Goal: Task Accomplishment & Management: Manage account settings

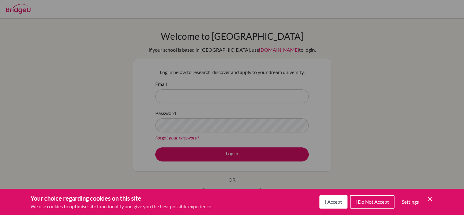
click at [431, 197] on icon "Save and close" at bounding box center [430, 198] width 4 height 4
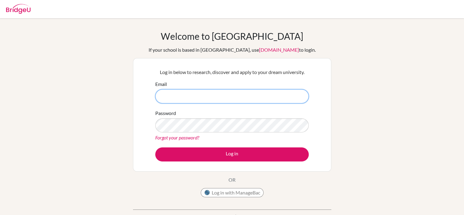
click at [283, 92] on input "Email" at bounding box center [231, 96] width 153 height 14
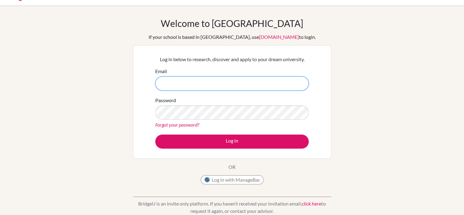
scroll to position [9, 0]
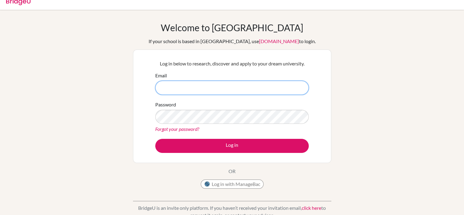
click at [240, 85] on input "Email" at bounding box center [231, 88] width 153 height 14
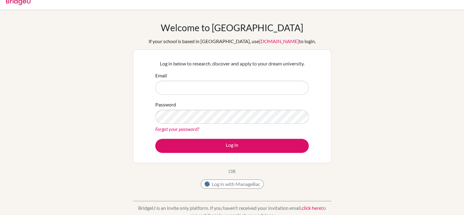
click at [337, 44] on div "Welcome to [GEOGRAPHIC_DATA] If your school is based in [GEOGRAPHIC_DATA], use …" at bounding box center [232, 122] width 464 height 200
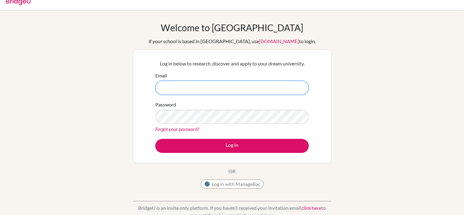
click at [233, 87] on input "Email" at bounding box center [231, 88] width 153 height 14
type input "Kbardales.ebp"
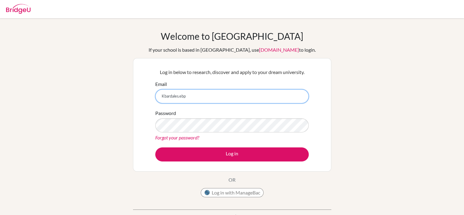
type input "Kbardales.ebp"
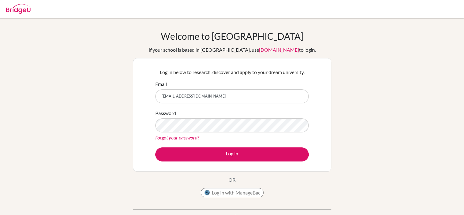
type input "Kbardales.ebp@episcopalhn.org"
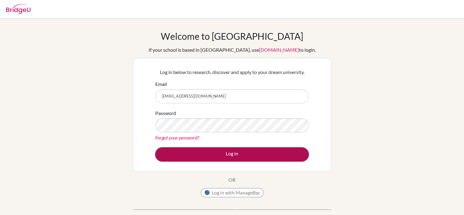
click at [211, 157] on button "Log in" at bounding box center [231, 154] width 153 height 14
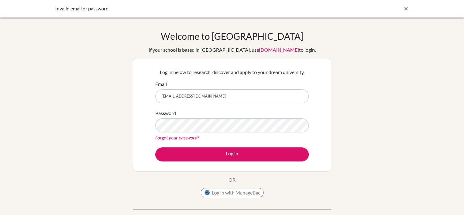
drag, startPoint x: 218, startPoint y: 98, endPoint x: 122, endPoint y: 89, distance: 97.2
click at [122, 89] on div "Welcome to BridgeU If your school is based in China, use app.bridge-u.com.cn to…" at bounding box center [232, 131] width 464 height 200
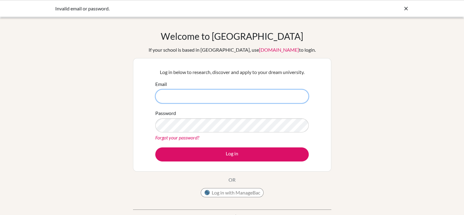
paste input "krabardales@gmail.com"
type input "krabardales@gmail.com"
click at [221, 100] on input "[EMAIL_ADDRESS][DOMAIN_NAME]" at bounding box center [231, 96] width 153 height 14
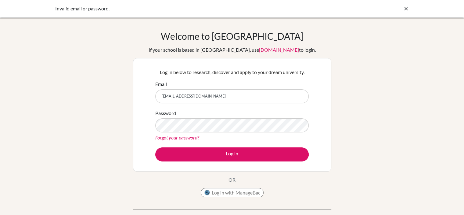
click at [184, 139] on link "Forgot your password?" at bounding box center [177, 137] width 44 height 6
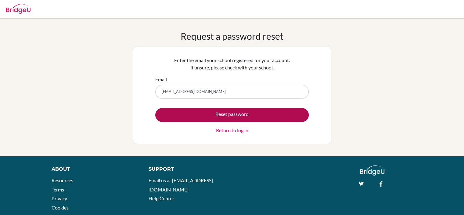
type input "[EMAIL_ADDRESS][DOMAIN_NAME]"
click at [218, 118] on button "Reset password" at bounding box center [231, 115] width 153 height 14
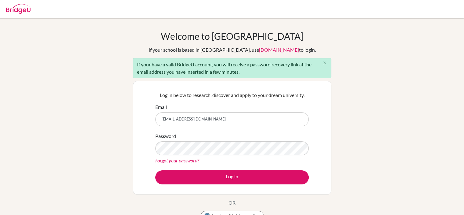
type input "krabardales@gmail.com"
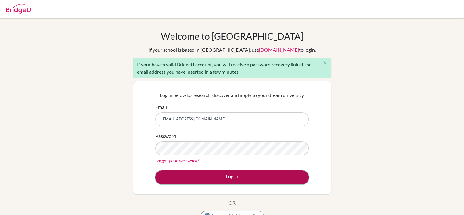
click at [191, 176] on button "Log in" at bounding box center [231, 177] width 153 height 14
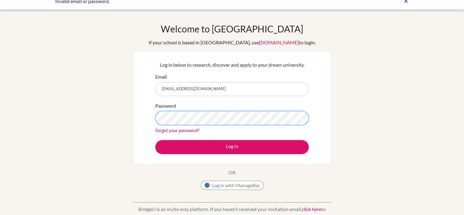
scroll to position [9, 0]
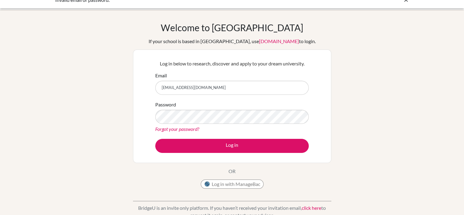
click at [192, 128] on link "Forgot your password?" at bounding box center [177, 129] width 44 height 6
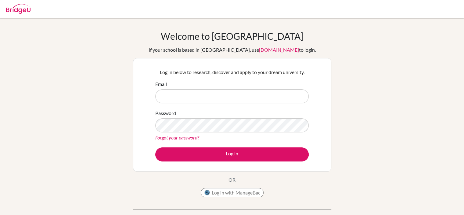
click at [184, 90] on input "Email" at bounding box center [231, 96] width 153 height 14
click at [105, 118] on div "Welcome to BridgeU If your school is based in China, use app.bridge-u.com.cn to…" at bounding box center [232, 131] width 464 height 200
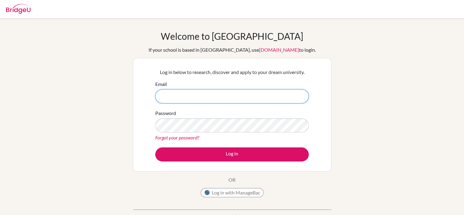
click at [169, 92] on input "Email" at bounding box center [231, 96] width 153 height 14
type input "krabardales@gmail.com"
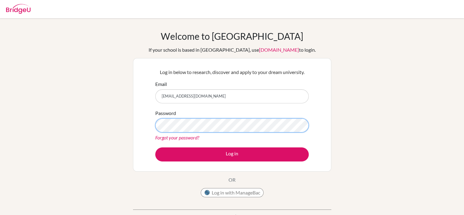
click at [155, 147] on button "Log in" at bounding box center [231, 154] width 153 height 14
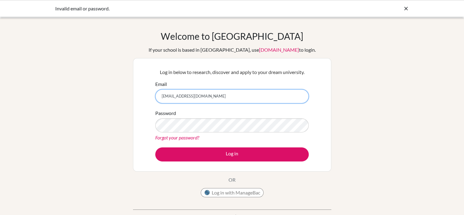
click at [211, 98] on input "[EMAIL_ADDRESS][DOMAIN_NAME]" at bounding box center [231, 96] width 153 height 14
drag, startPoint x: 205, startPoint y: 97, endPoint x: 115, endPoint y: 92, distance: 90.2
click at [115, 92] on div "Welcome to BridgeU If your school is based in China, use app.bridge-u.com.cn to…" at bounding box center [232, 131] width 464 height 200
click at [168, 93] on input "Email" at bounding box center [231, 96] width 153 height 14
type input "Kbardales.ebp@episcopalhn.org"
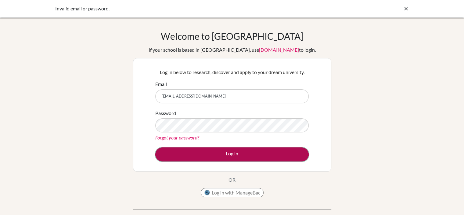
click at [200, 156] on button "Log in" at bounding box center [231, 154] width 153 height 14
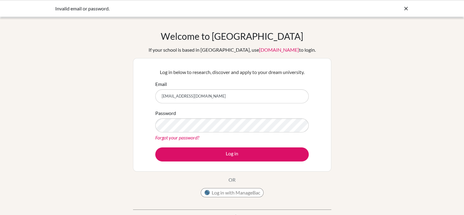
click at [171, 138] on link "Forgot your password?" at bounding box center [177, 137] width 44 height 6
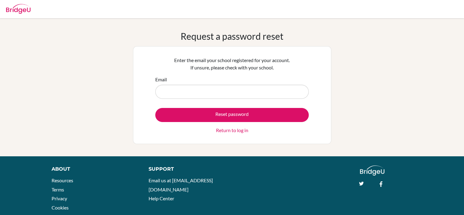
click at [189, 87] on input "Email" at bounding box center [231, 92] width 153 height 14
type input "[EMAIL_ADDRESS][DOMAIN_NAME]"
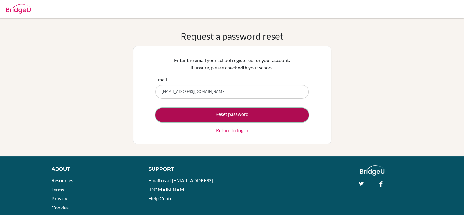
click at [225, 120] on button "Reset password" at bounding box center [231, 115] width 153 height 14
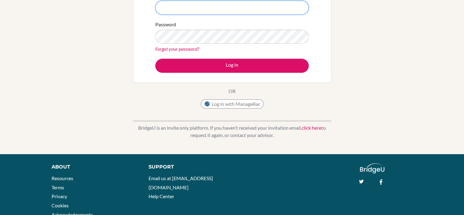
scroll to position [111, 0]
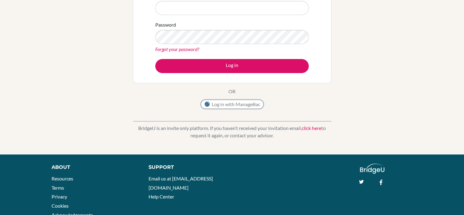
click at [234, 104] on button "Log in with ManageBac" at bounding box center [232, 103] width 63 height 9
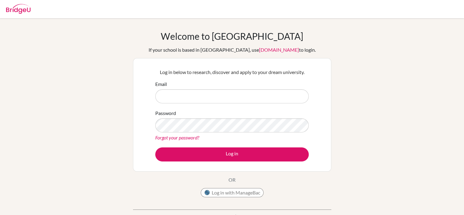
click at [201, 99] on input "Email" at bounding box center [231, 96] width 153 height 14
click at [205, 100] on input "krabardales@gmail.com" at bounding box center [231, 96] width 153 height 14
click at [213, 103] on input "krabardales@gmail.com" at bounding box center [231, 96] width 153 height 14
type input "kracombardales@gmail."
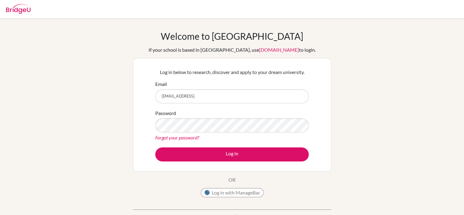
click at [167, 94] on input "kracombardales@gmail." at bounding box center [231, 96] width 153 height 14
drag, startPoint x: 161, startPoint y: 95, endPoint x: 219, endPoint y: 92, distance: 58.4
click at [219, 92] on input "kracombardales@gmail." at bounding box center [231, 96] width 153 height 14
click at [219, 92] on input "Email" at bounding box center [231, 96] width 153 height 14
type input "[EMAIL_ADDRESS][DOMAIN_NAME]"
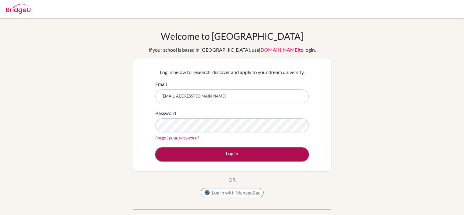
click at [212, 157] on button "Log in" at bounding box center [231, 154] width 153 height 14
